Goal: Find contact information: Find contact information

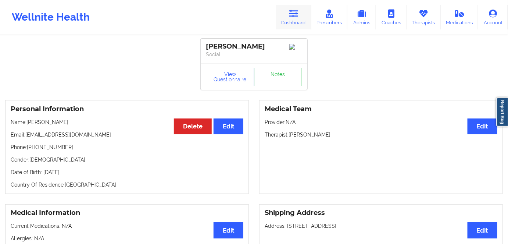
click at [292, 21] on link "Dashboard" at bounding box center [293, 17] width 35 height 24
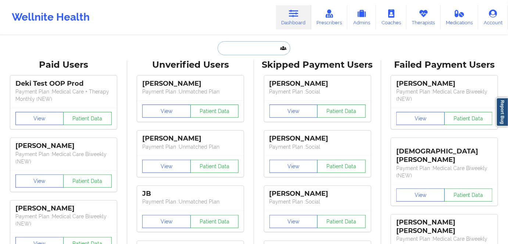
click at [231, 47] on input "text" at bounding box center [254, 48] width 73 height 14
paste input "[PERSON_NAME] [PERSON_NAME]"
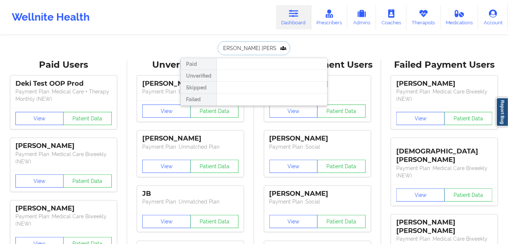
drag, startPoint x: 280, startPoint y: 49, endPoint x: 262, endPoint y: 48, distance: 18.1
click at [262, 48] on input "[PERSON_NAME] [PERSON_NAME]" at bounding box center [254, 48] width 73 height 14
type input "[PERSON_NAME]"
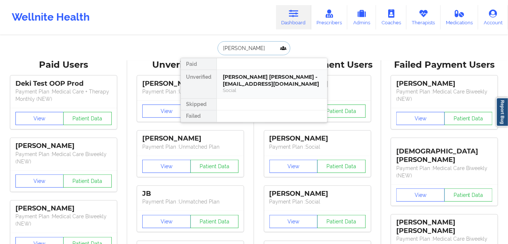
click at [260, 75] on div "[PERSON_NAME] [PERSON_NAME] - [EMAIL_ADDRESS][DOMAIN_NAME]" at bounding box center [272, 81] width 99 height 14
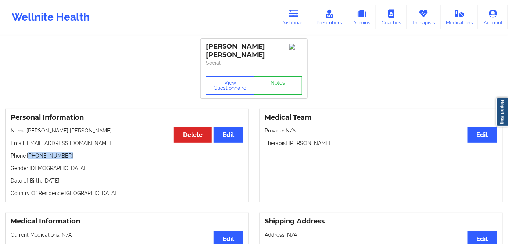
drag, startPoint x: 71, startPoint y: 149, endPoint x: 30, endPoint y: 155, distance: 41.5
click at [30, 155] on div "Personal Information Edit Delete Name: [PERSON_NAME] [PERSON_NAME] Email: [EMAI…" at bounding box center [127, 156] width 244 height 94
copy p "[PHONE_NUMBER]"
drag, startPoint x: 79, startPoint y: 159, endPoint x: 104, endPoint y: 145, distance: 27.7
click at [80, 159] on p "Phone: [PHONE_NUMBER]" at bounding box center [127, 155] width 233 height 7
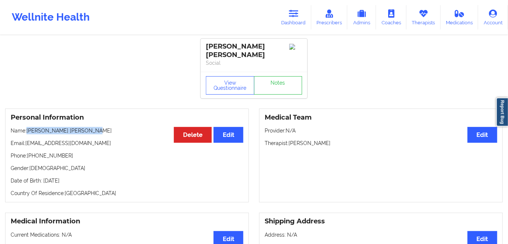
drag, startPoint x: 99, startPoint y: 131, endPoint x: 100, endPoint y: 150, distance: 19.9
click at [30, 130] on p "Name: [PERSON_NAME] [PERSON_NAME]" at bounding box center [127, 130] width 233 height 7
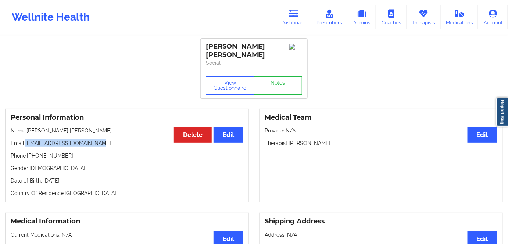
drag, startPoint x: 88, startPoint y: 143, endPoint x: 26, endPoint y: 143, distance: 62.2
click at [26, 143] on p "Email: [EMAIL_ADDRESS][DOMAIN_NAME]" at bounding box center [127, 142] width 233 height 7
copy p "[EMAIL_ADDRESS][DOMAIN_NAME]"
